Goal: Purchase product/service

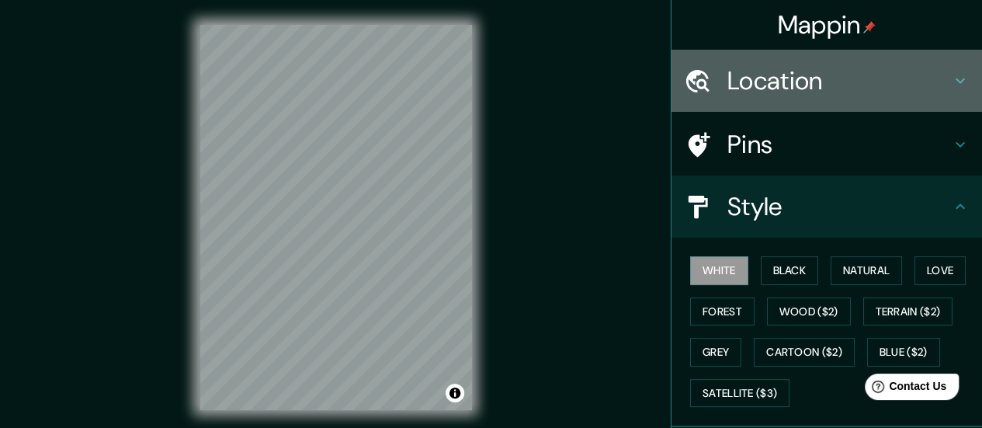
click at [779, 88] on h4 "Location" at bounding box center [838, 80] width 223 height 31
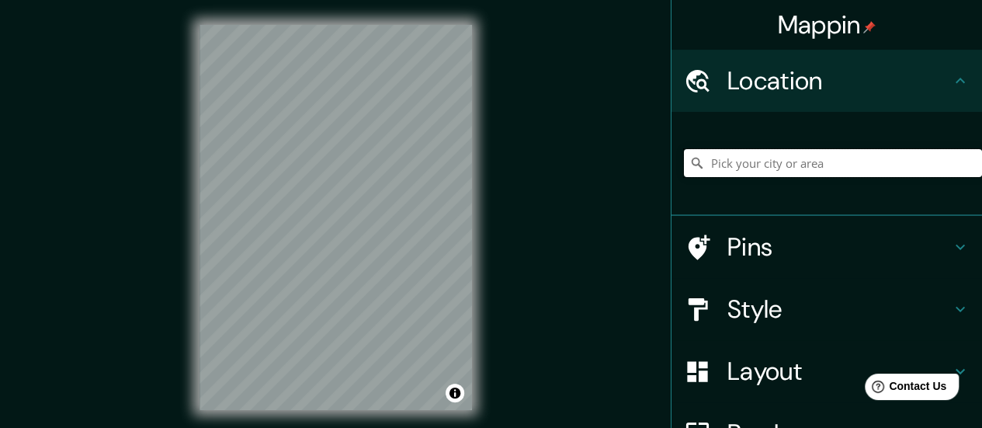
click at [728, 168] on input "Pick your city or area" at bounding box center [833, 163] width 298 height 28
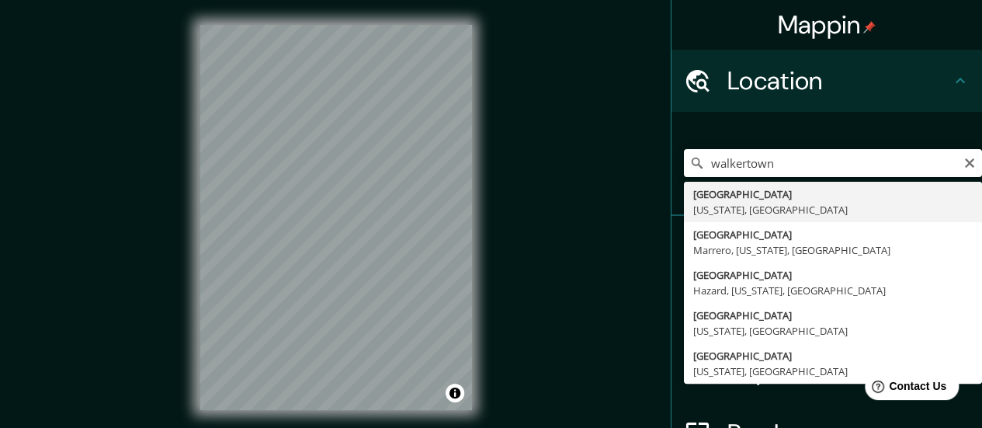
type input "[GEOGRAPHIC_DATA], [US_STATE], [GEOGRAPHIC_DATA]"
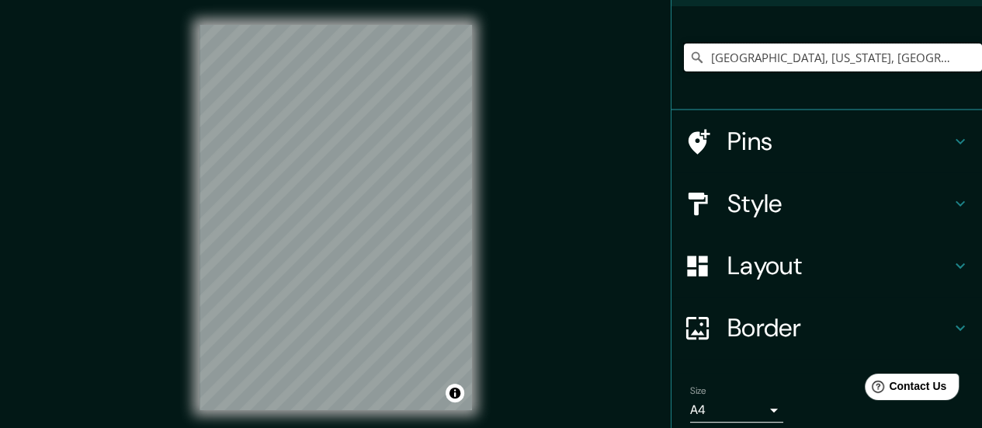
scroll to position [110, 0]
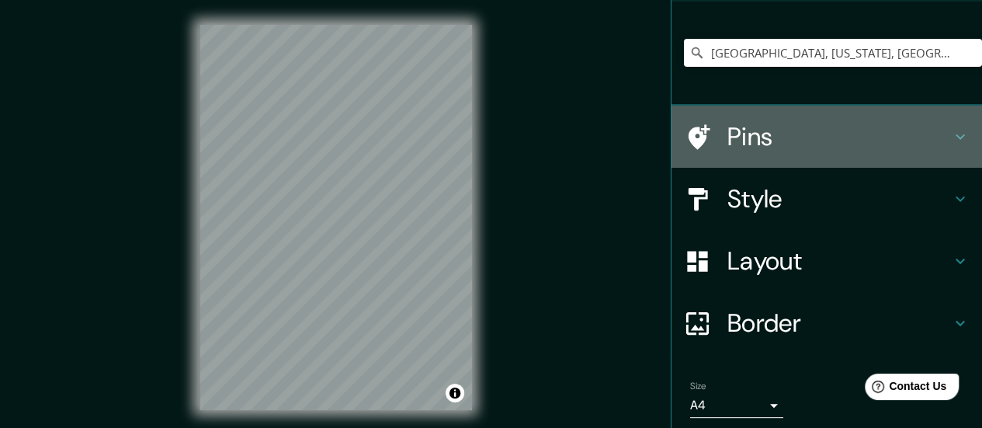
click at [937, 154] on div "Pins" at bounding box center [826, 137] width 310 height 62
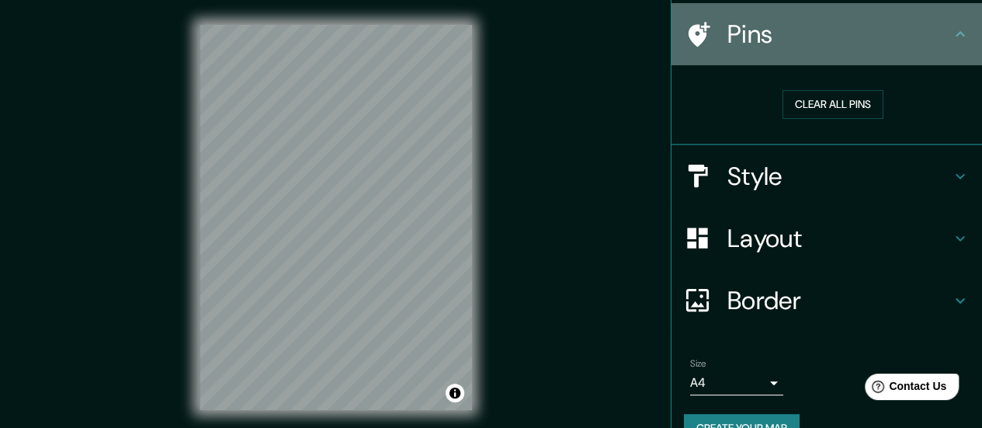
click at [953, 35] on icon at bounding box center [960, 34] width 19 height 19
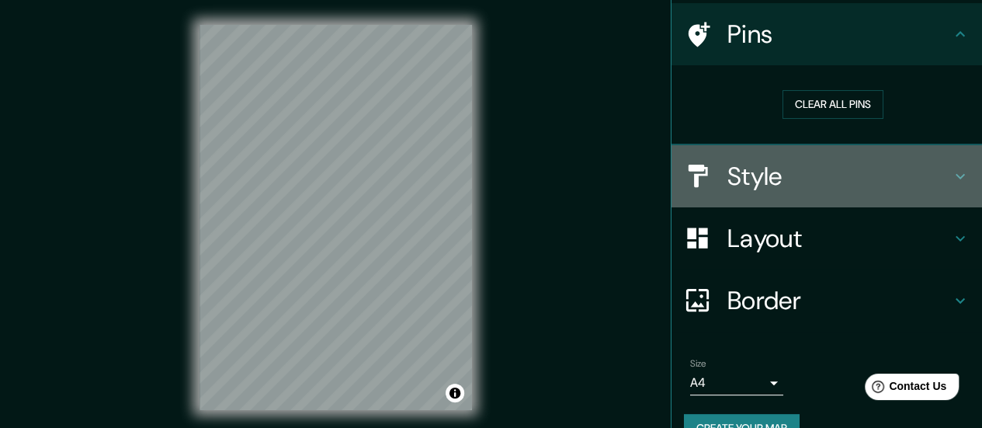
click at [936, 173] on h4 "Style" at bounding box center [838, 176] width 223 height 31
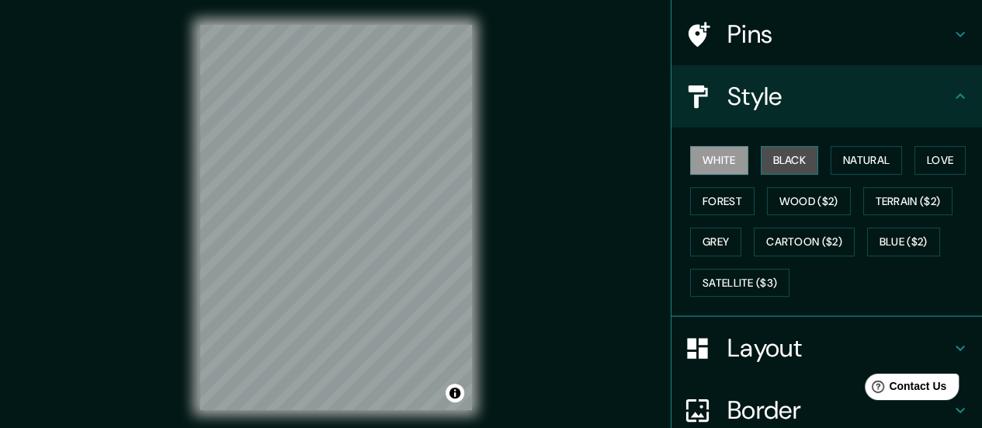
click at [781, 160] on button "Black" at bounding box center [790, 160] width 58 height 29
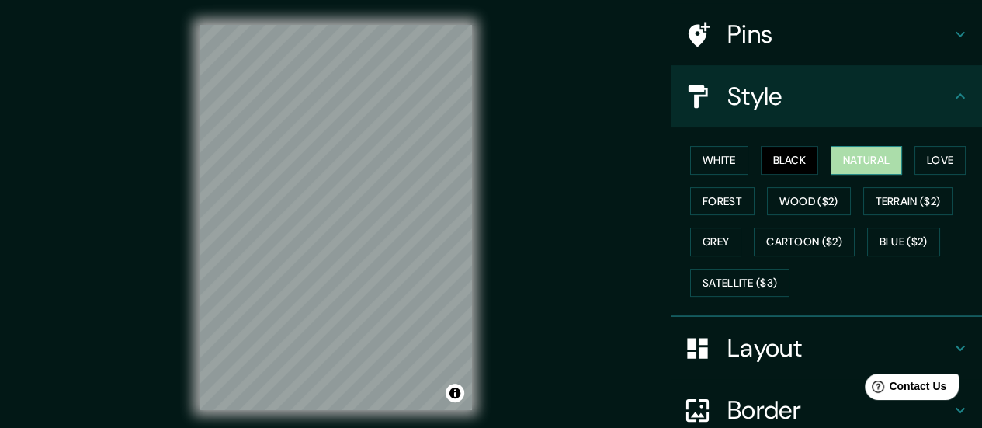
click at [851, 161] on button "Natural" at bounding box center [865, 160] width 71 height 29
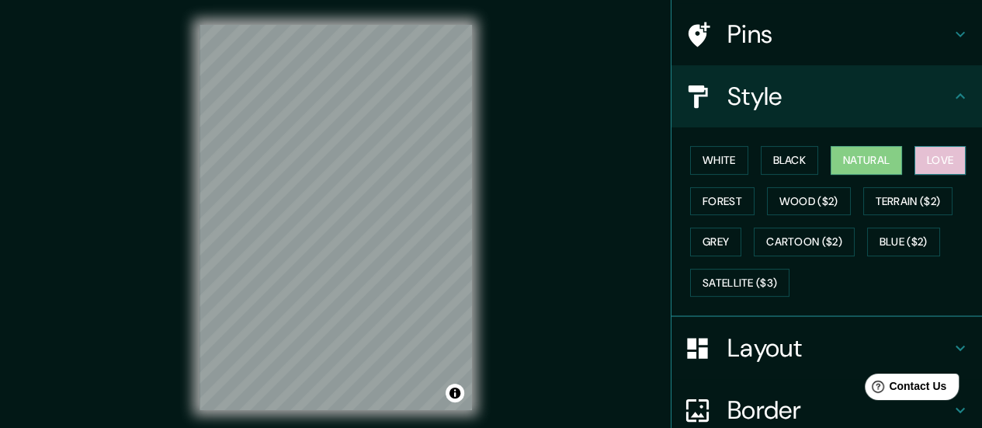
click at [926, 161] on button "Love" at bounding box center [939, 160] width 51 height 29
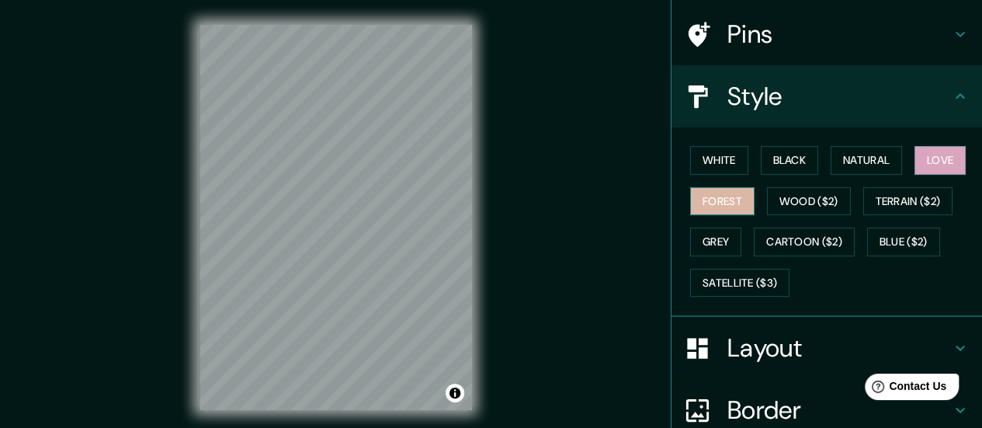
click at [702, 193] on button "Forest" at bounding box center [722, 201] width 64 height 29
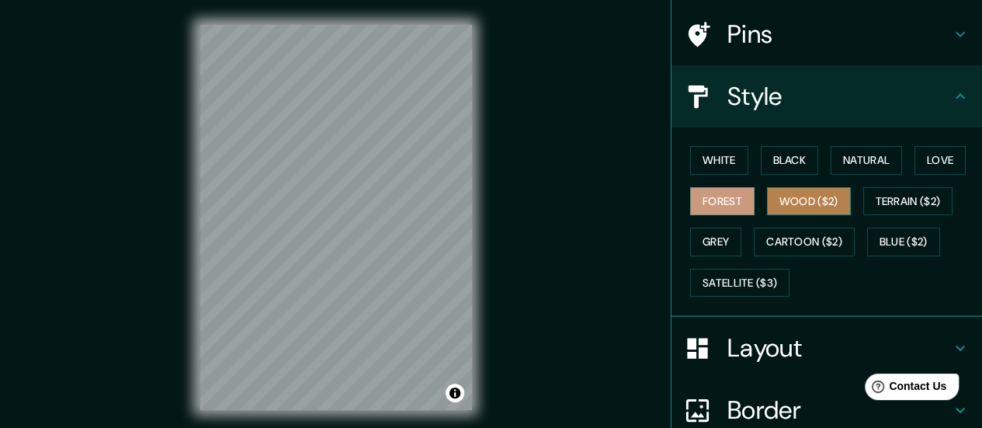
click at [790, 194] on button "Wood ($2)" at bounding box center [809, 201] width 84 height 29
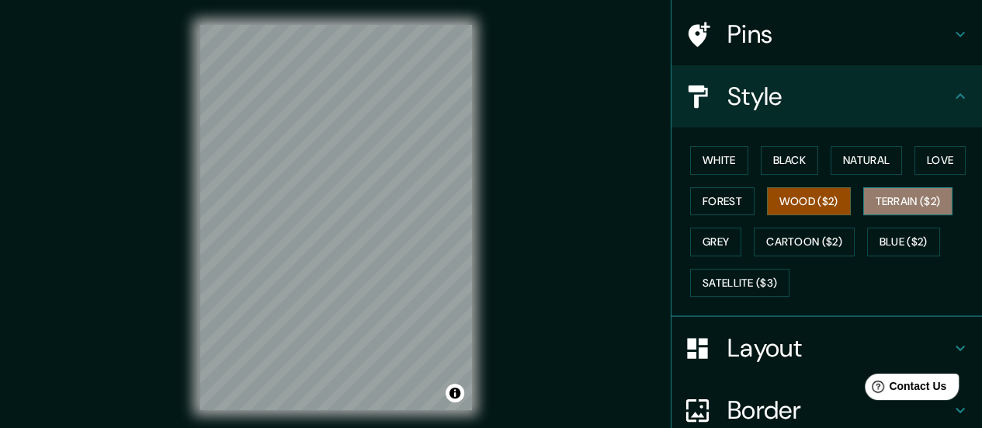
click at [885, 199] on button "Terrain ($2)" at bounding box center [908, 201] width 90 height 29
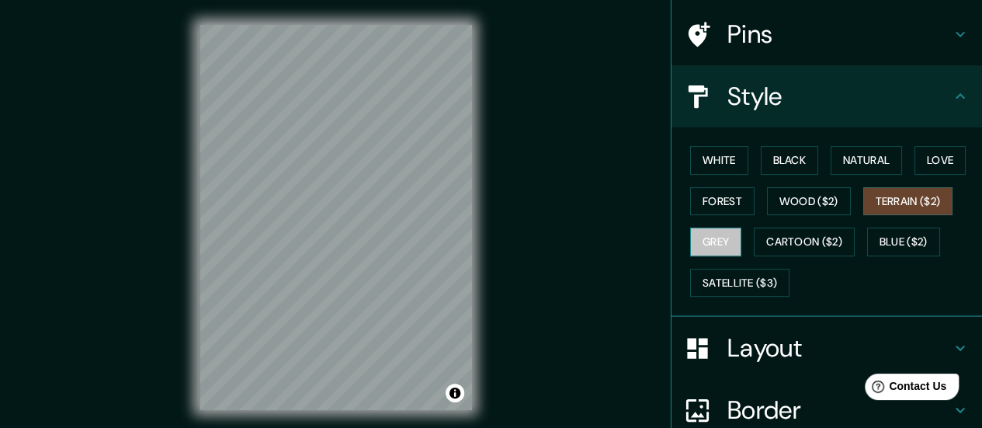
click at [693, 245] on button "Grey" at bounding box center [715, 241] width 51 height 29
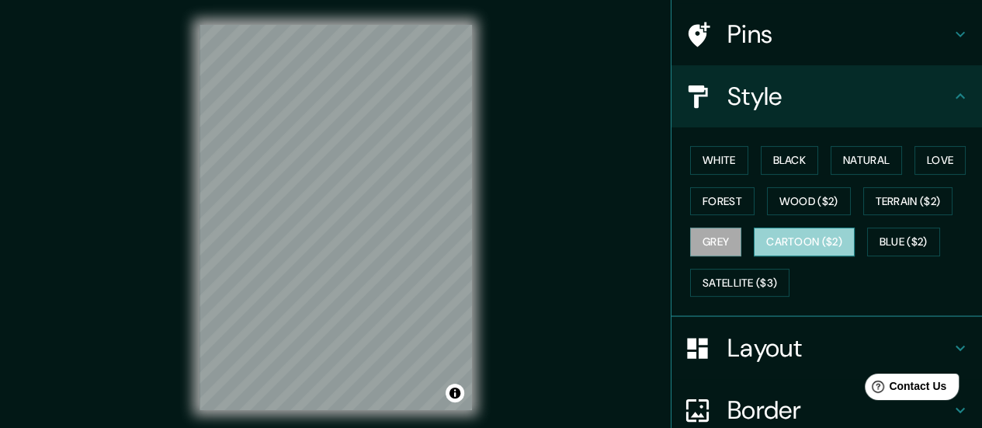
click at [784, 239] on button "Cartoon ($2)" at bounding box center [804, 241] width 101 height 29
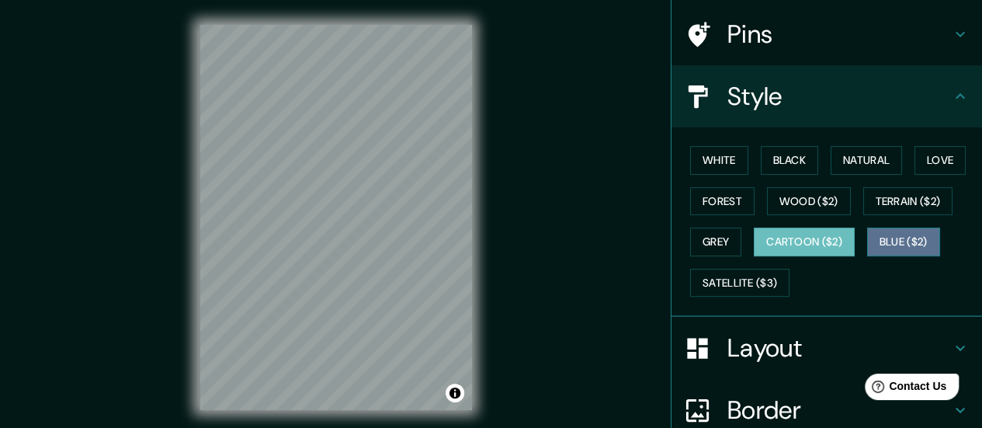
click at [874, 238] on button "Blue ($2)" at bounding box center [903, 241] width 73 height 29
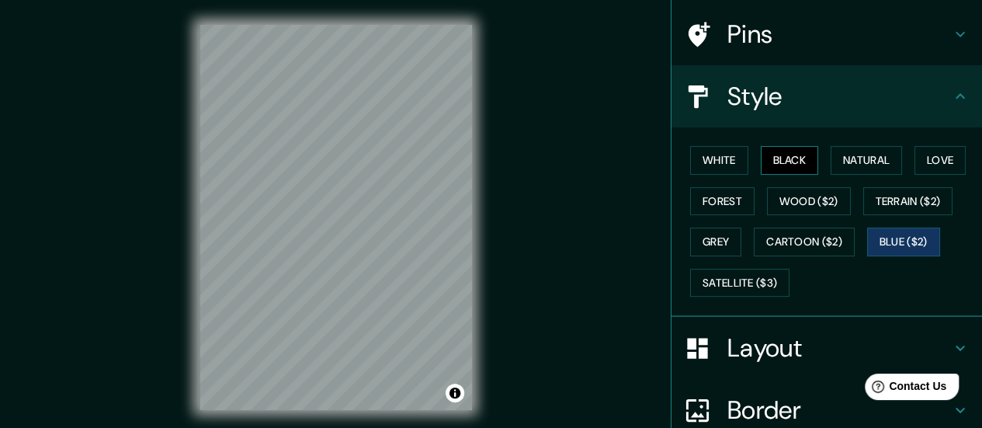
click at [785, 161] on button "Black" at bounding box center [790, 160] width 58 height 29
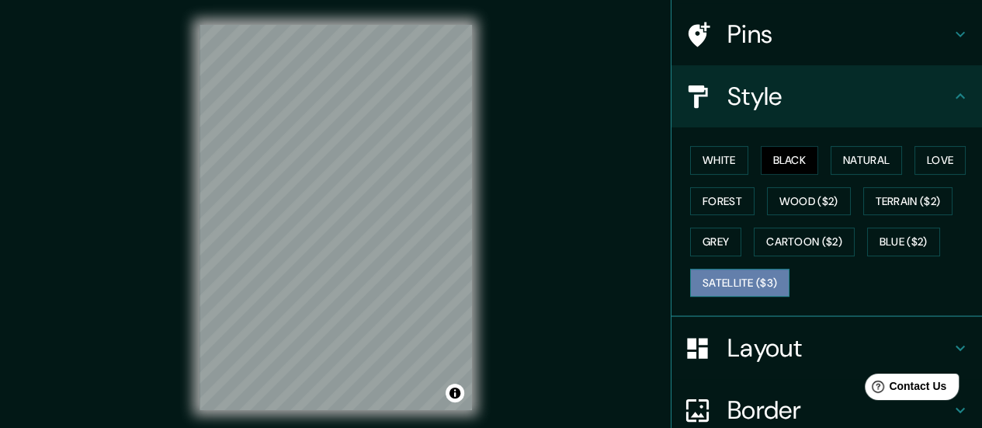
click at [716, 277] on button "Satellite ($3)" at bounding box center [739, 283] width 99 height 29
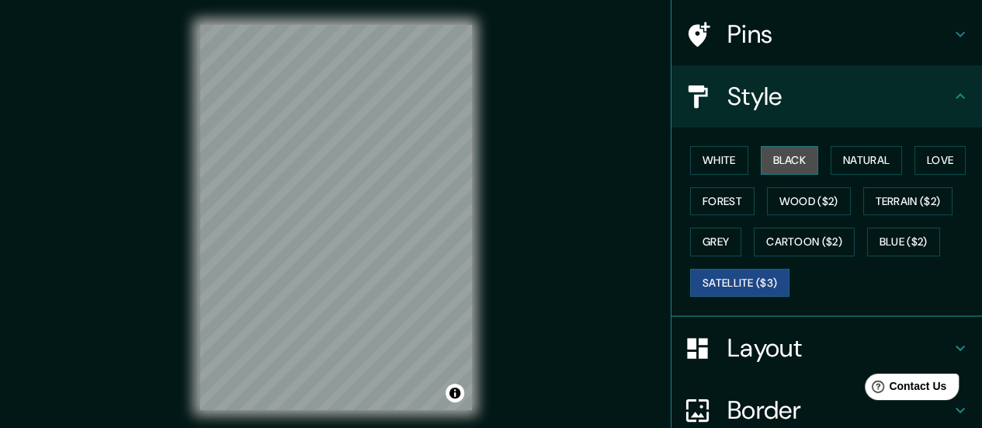
click at [766, 156] on button "Black" at bounding box center [790, 160] width 58 height 29
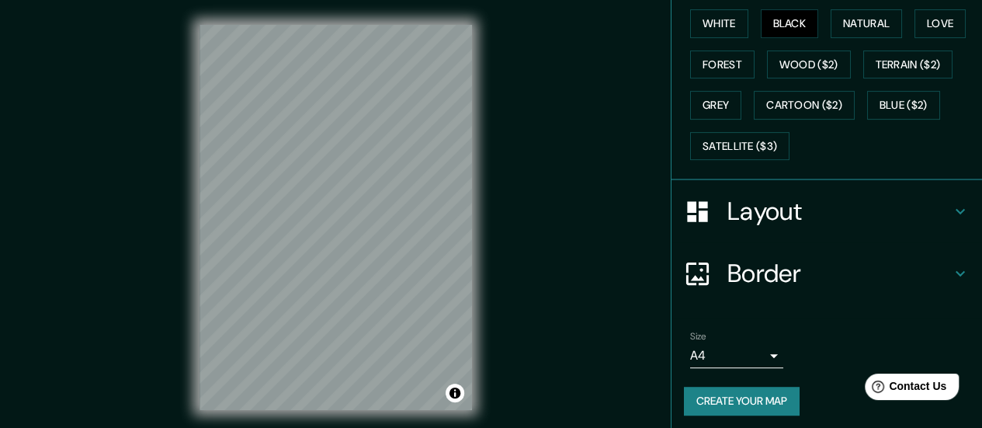
scroll to position [250, 0]
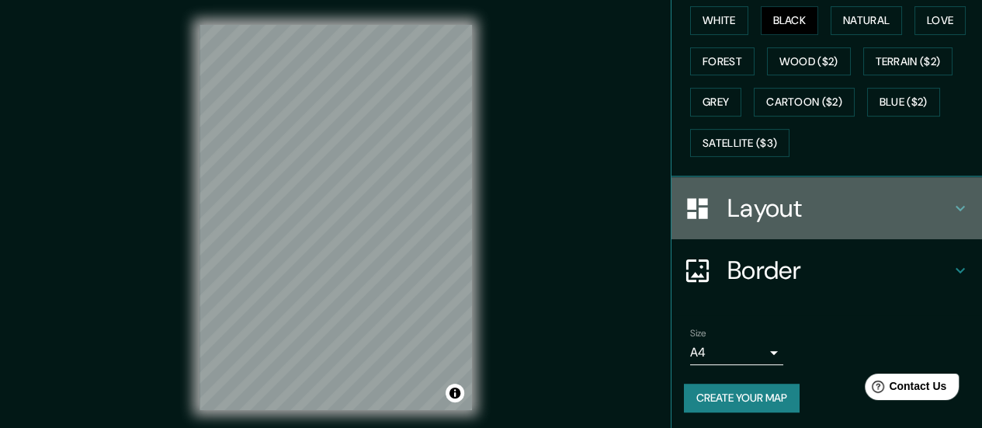
click at [923, 210] on h4 "Layout" at bounding box center [838, 207] width 223 height 31
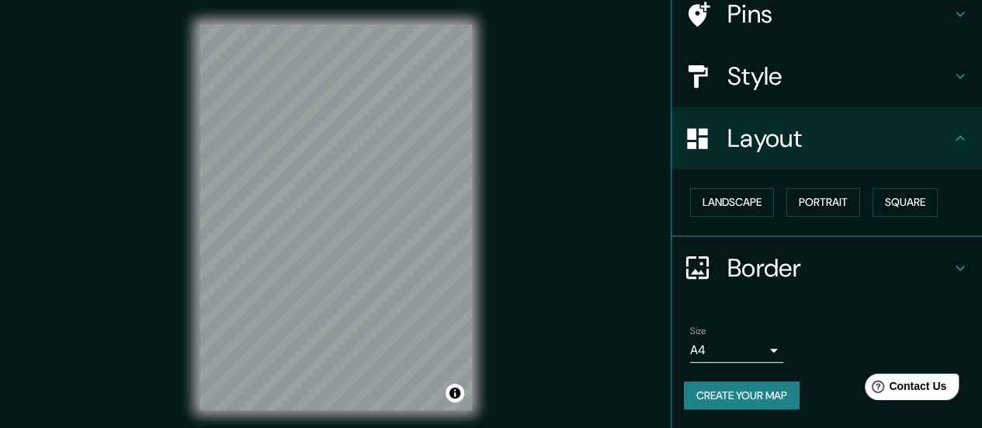
scroll to position [129, 0]
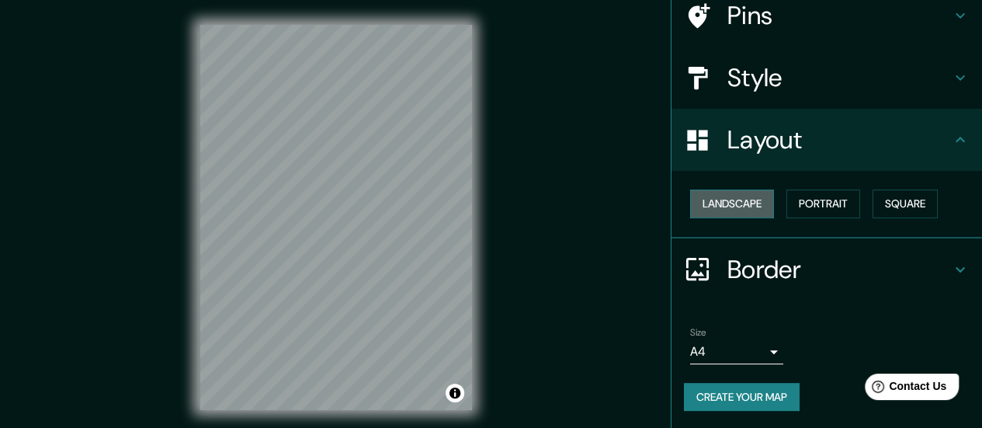
click at [735, 201] on button "Landscape" at bounding box center [732, 203] width 84 height 29
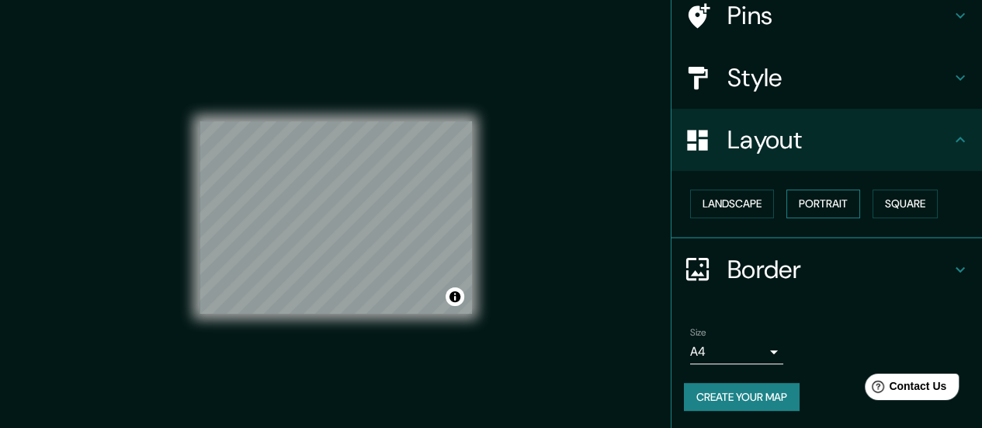
click at [811, 209] on button "Portrait" at bounding box center [823, 203] width 74 height 29
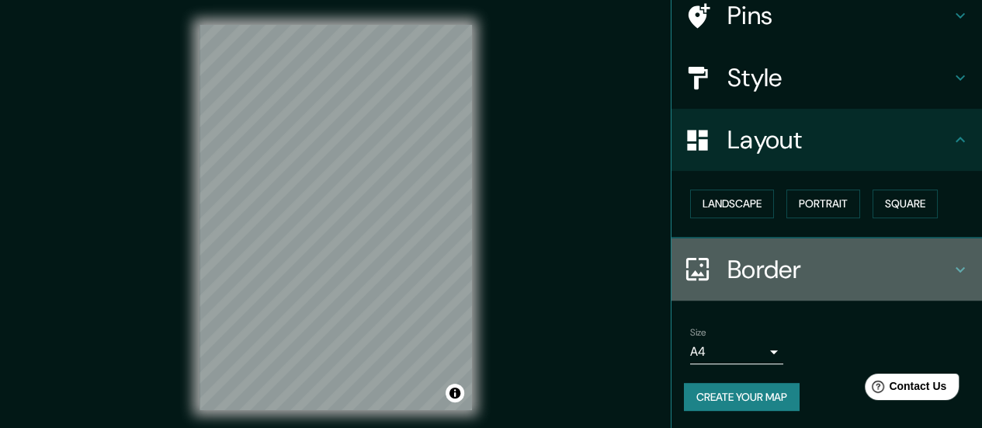
click at [937, 274] on h4 "Border" at bounding box center [838, 269] width 223 height 31
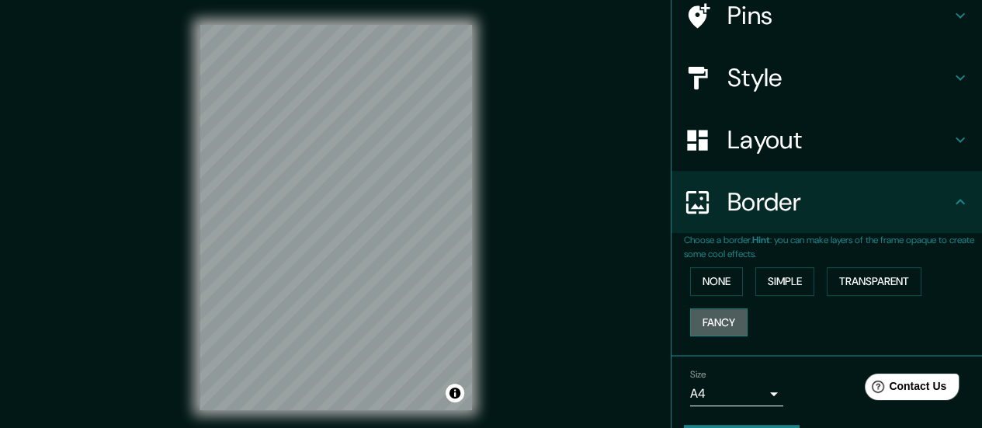
click at [708, 314] on button "Fancy" at bounding box center [718, 322] width 57 height 29
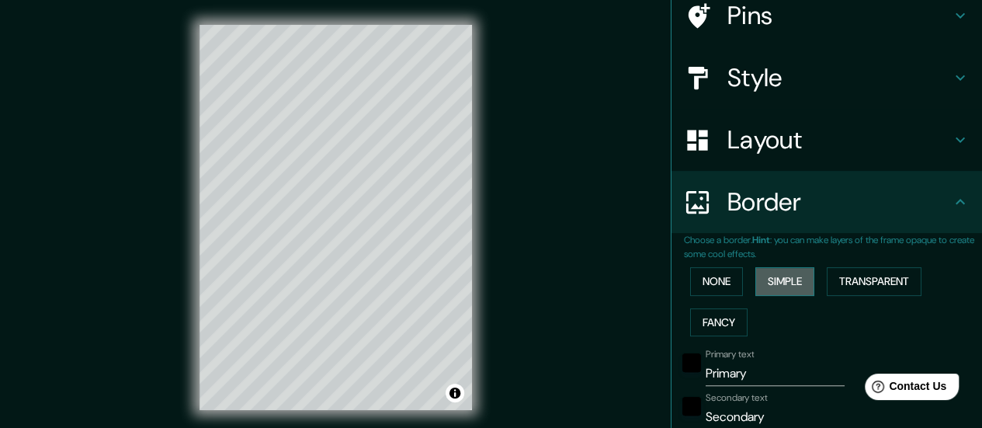
click at [787, 278] on button "Simple" at bounding box center [784, 281] width 59 height 29
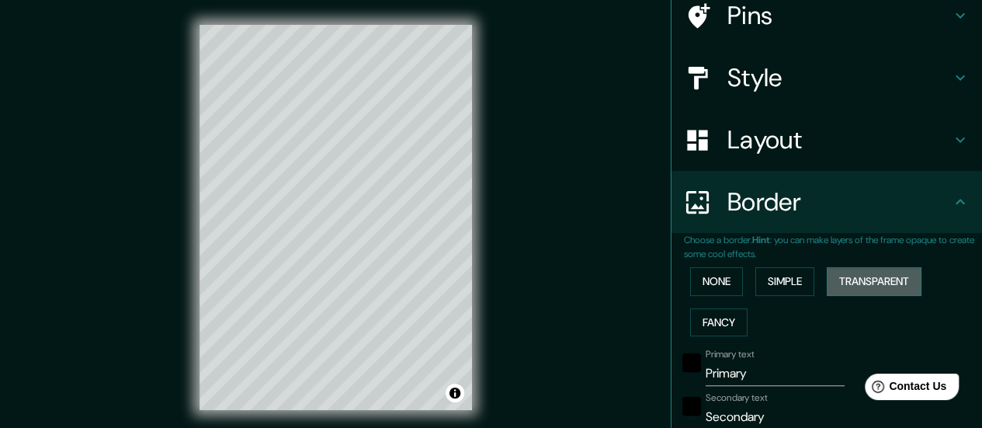
click at [866, 285] on button "Transparent" at bounding box center [873, 281] width 95 height 29
click at [709, 279] on button "None" at bounding box center [716, 281] width 53 height 29
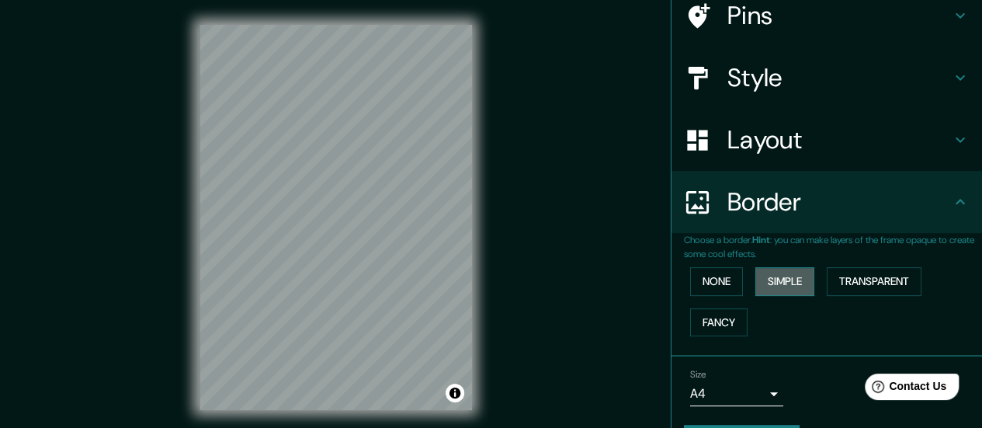
click at [775, 285] on button "Simple" at bounding box center [784, 281] width 59 height 29
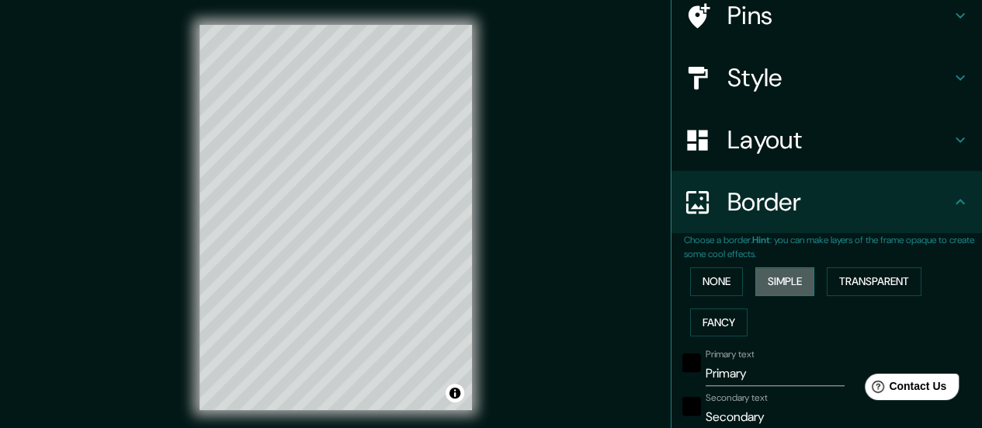
click at [775, 285] on button "Simple" at bounding box center [784, 281] width 59 height 29
type input "140"
type input "28"
click at [882, 286] on button "Transparent" at bounding box center [873, 281] width 95 height 29
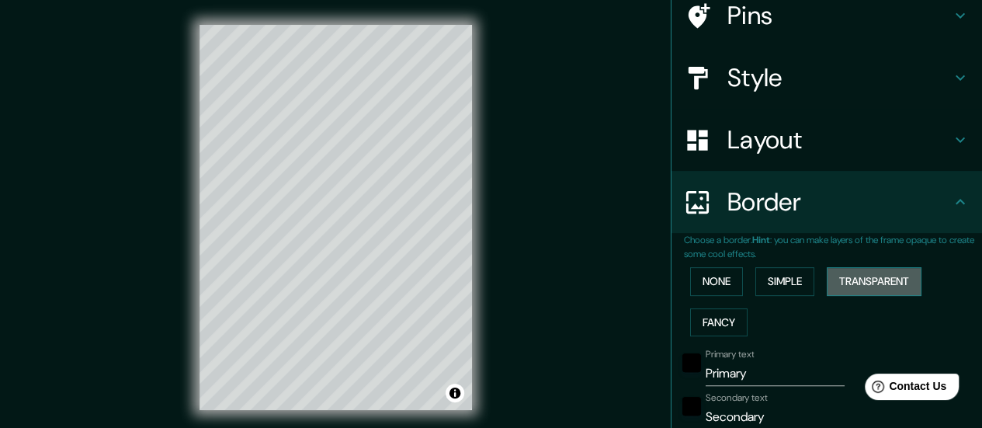
click at [882, 286] on button "Transparent" at bounding box center [873, 281] width 95 height 29
type input "168"
type input "28"
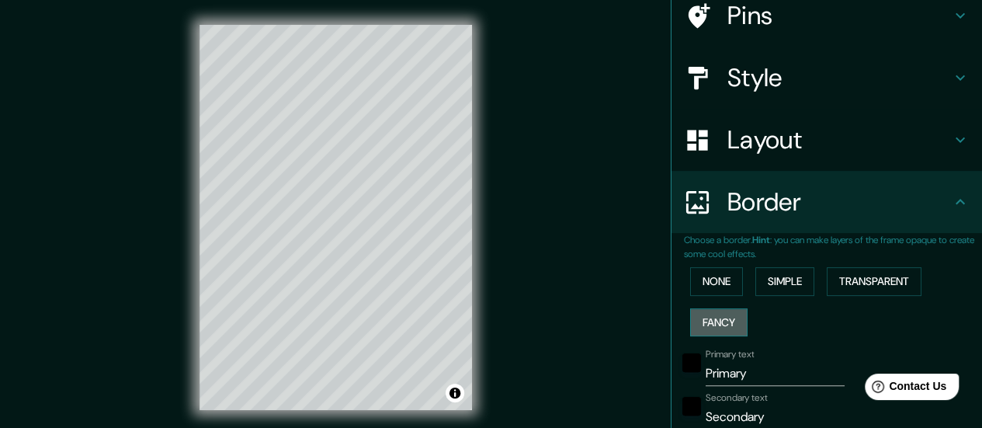
click at [692, 319] on button "Fancy" at bounding box center [718, 322] width 57 height 29
click at [871, 281] on button "Transparent" at bounding box center [873, 281] width 95 height 29
click at [711, 284] on button "None" at bounding box center [716, 281] width 53 height 29
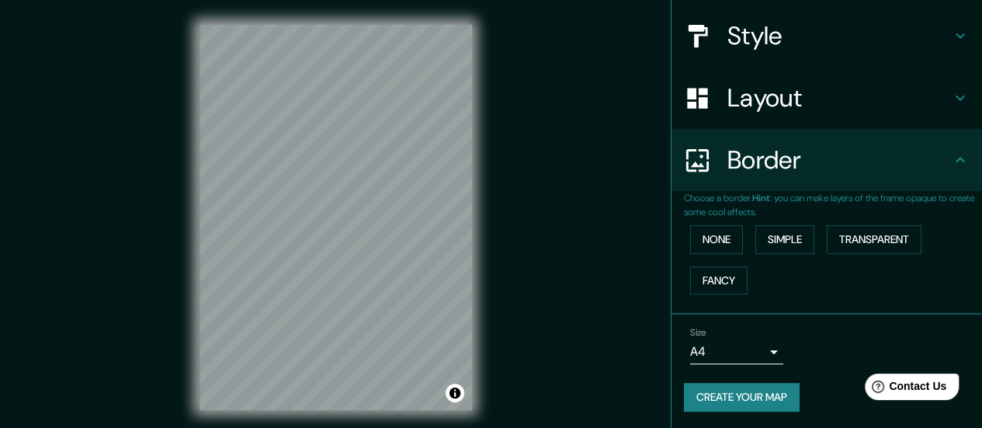
scroll to position [171, 0]
